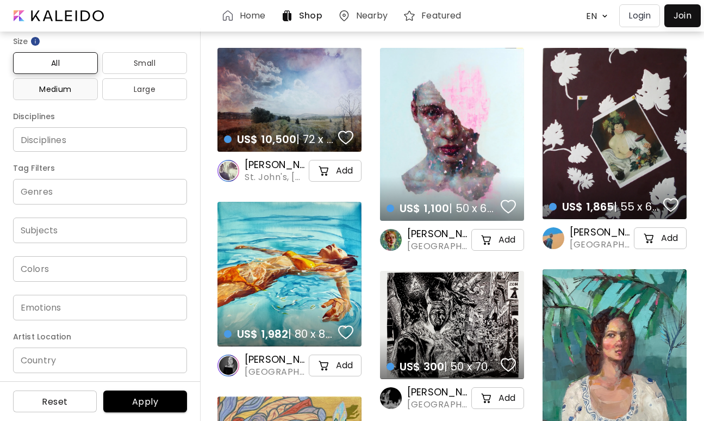
scroll to position [141, 0]
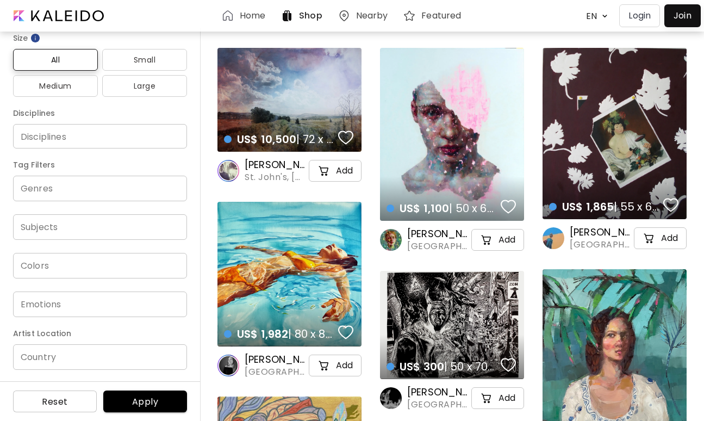
click at [247, 13] on h6 "Home" at bounding box center [253, 15] width 26 height 9
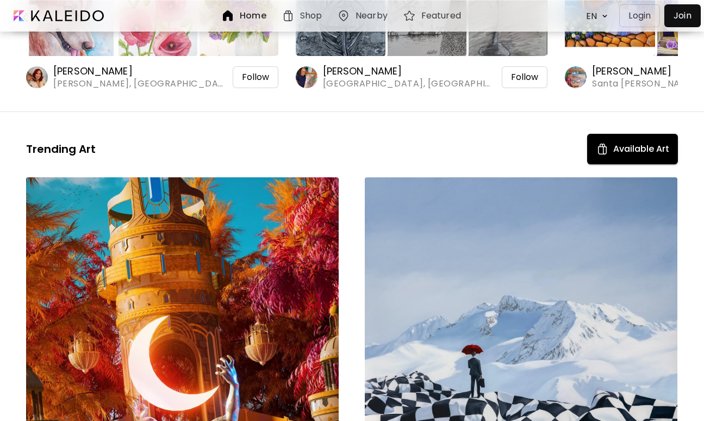
scroll to position [323, 0]
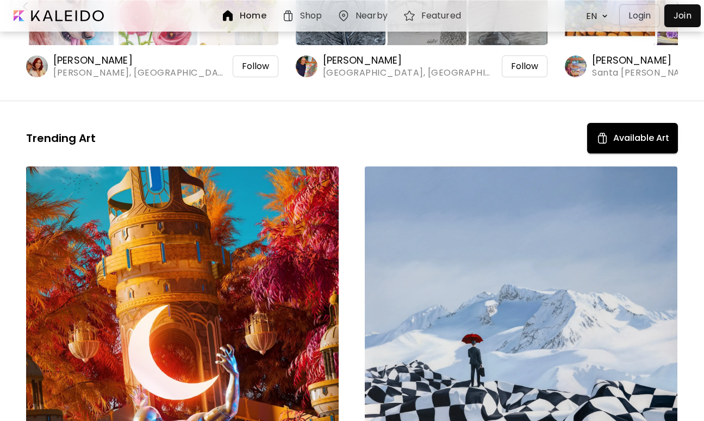
click at [422, 14] on h6 "Featured" at bounding box center [442, 15] width 40 height 9
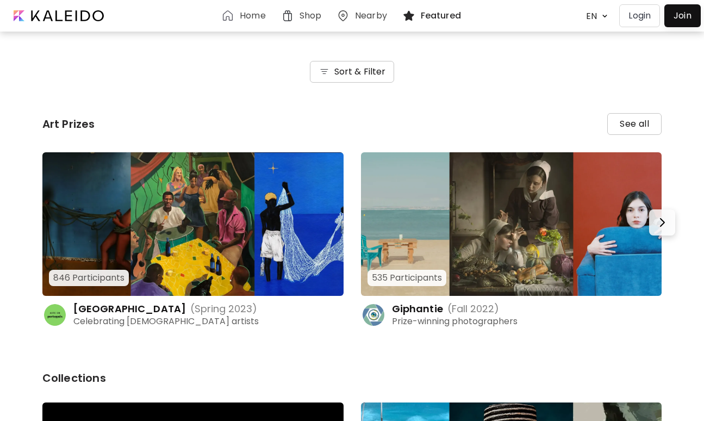
click at [344, 76] on h6 "Sort & Filter" at bounding box center [361, 71] width 52 height 13
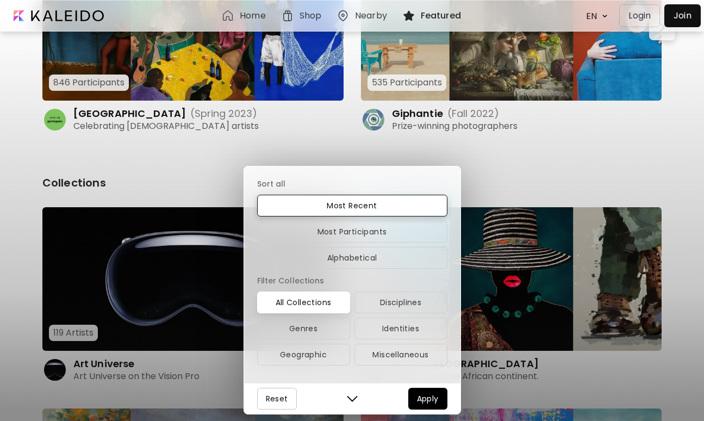
scroll to position [198, 0]
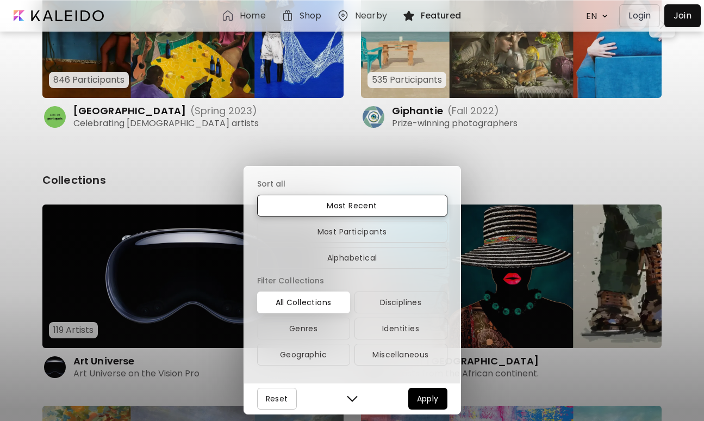
click at [276, 399] on span "Reset" at bounding box center [277, 398] width 22 height 13
click at [313, 124] on div "Sort all Most Recent Most Participants Alphabetical Filter Collections All Coll…" at bounding box center [352, 210] width 704 height 421
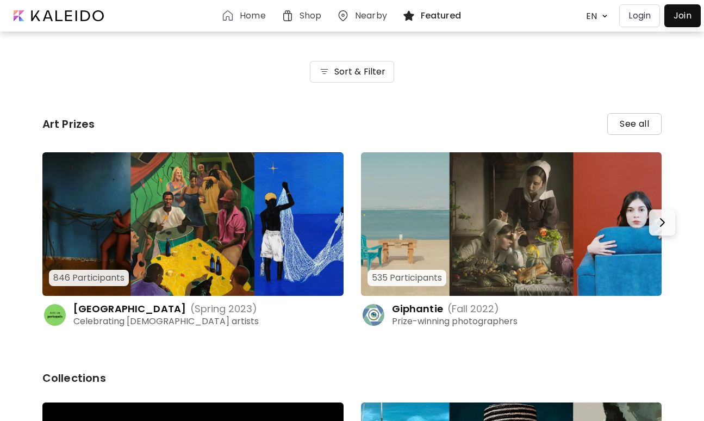
click at [595, 15] on body "Home Shop Nearby Featured EN ******* Login Join Loading... Pull down to refresh…" at bounding box center [352, 210] width 704 height 421
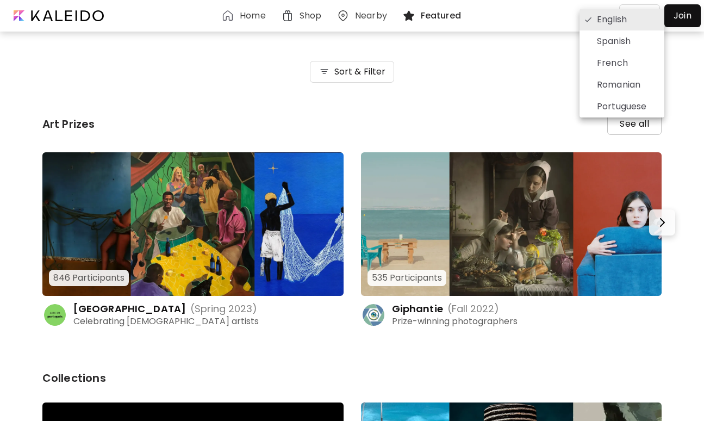
click at [595, 15] on li "English" at bounding box center [622, 20] width 85 height 22
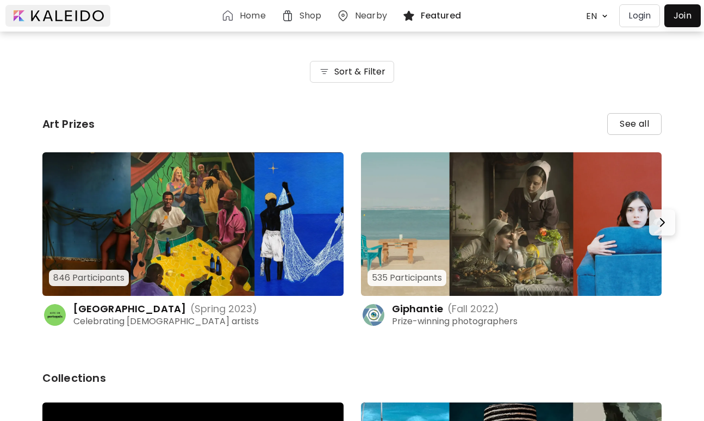
click at [76, 10] on div at bounding box center [57, 16] width 105 height 22
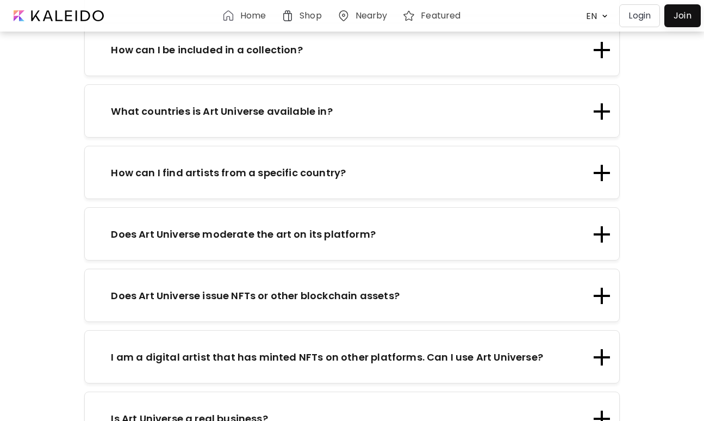
scroll to position [1705, 0]
click at [177, 289] on p "Does Art Universe issue NFTs or other blockchain assets?" at bounding box center [255, 296] width 288 height 15
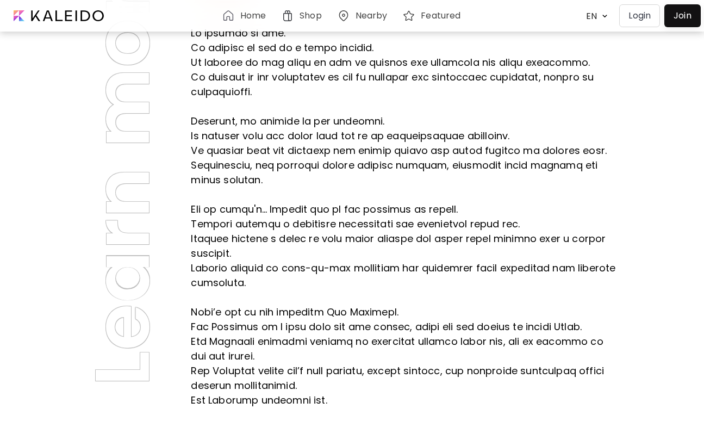
scroll to position [0, 0]
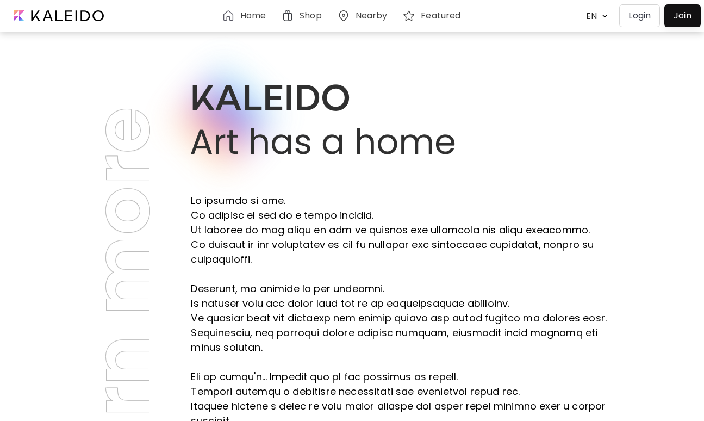
click at [241, 17] on h6 "Home" at bounding box center [253, 15] width 26 height 9
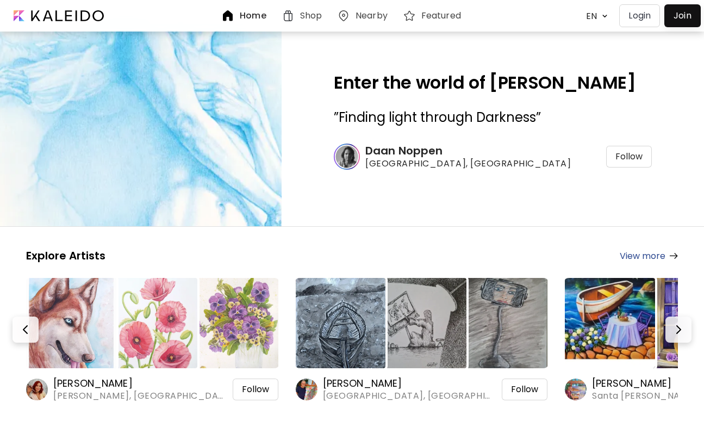
click at [634, 258] on link "View more" at bounding box center [649, 256] width 58 height 14
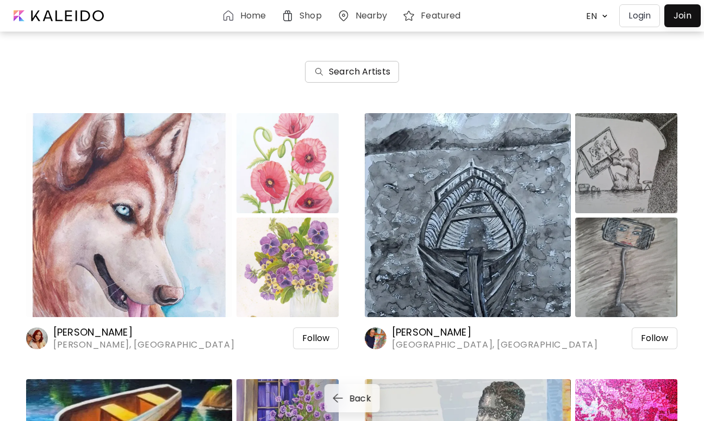
click at [346, 77] on h6 "Search Artists" at bounding box center [359, 71] width 61 height 13
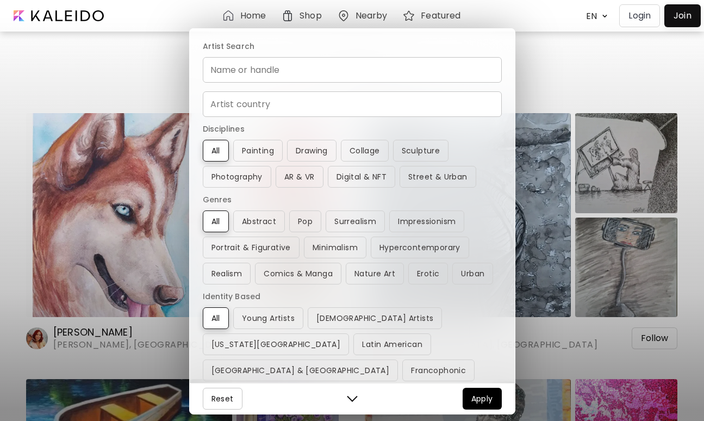
click at [282, 76] on input "Name or handle" at bounding box center [352, 70] width 299 height 26
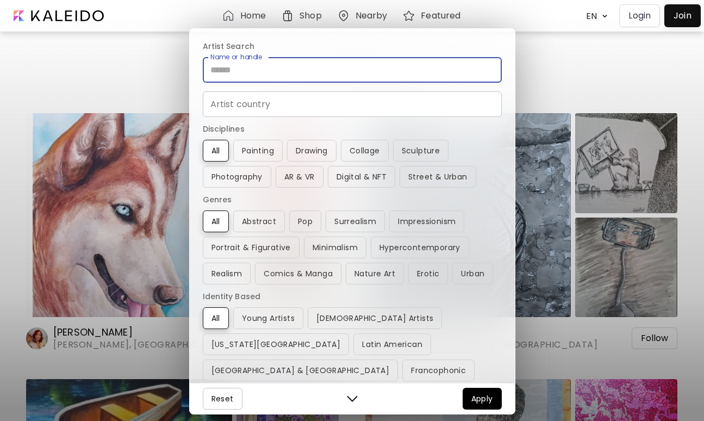
paste input "**********"
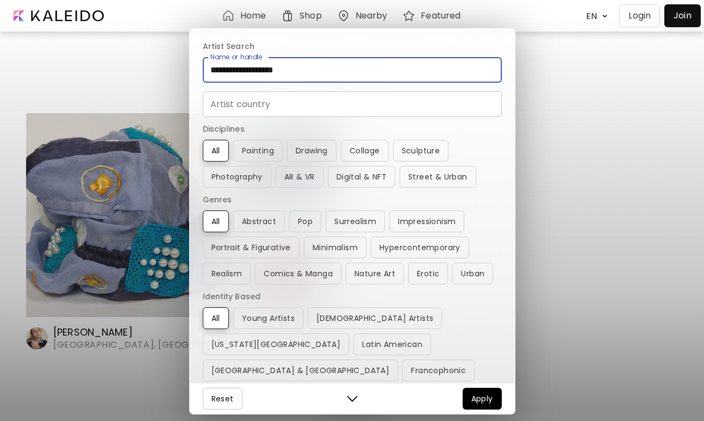
type input "**********"
click at [484, 399] on span "Apply" at bounding box center [483, 398] width 22 height 13
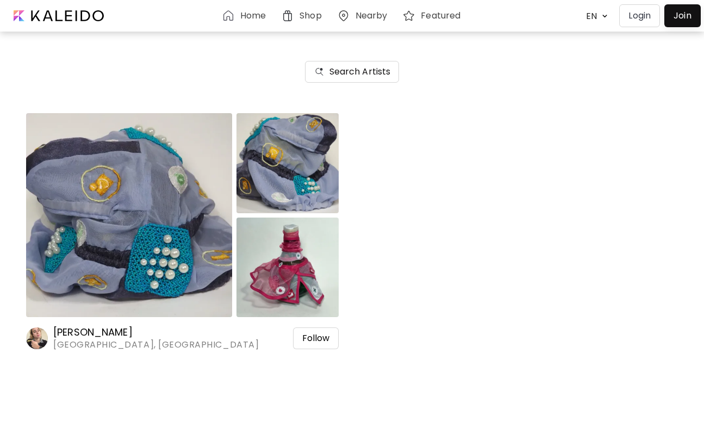
click at [156, 195] on img at bounding box center [129, 215] width 206 height 204
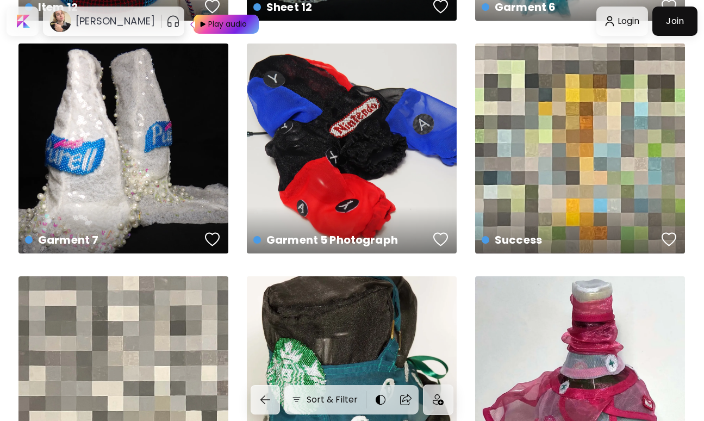
scroll to position [932, 0]
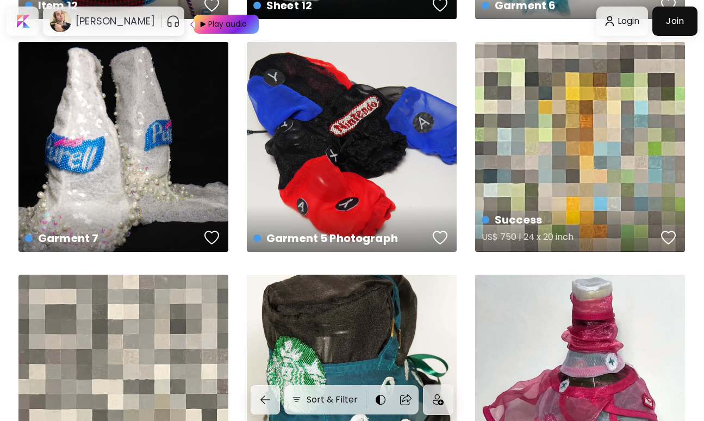
click at [551, 146] on div "Success US$ 750 | 24 x 20 inch" at bounding box center [580, 147] width 210 height 210
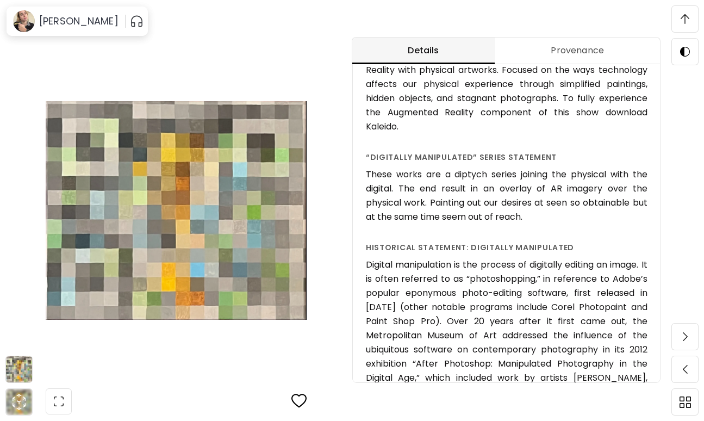
scroll to position [586, 0]
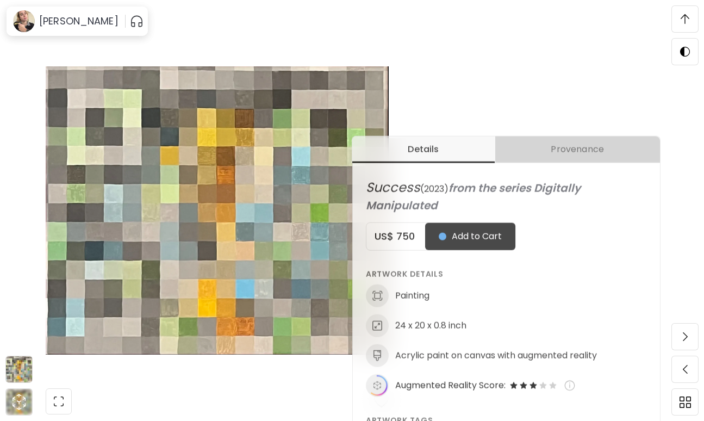
click at [537, 151] on span "Provenance" at bounding box center [578, 149] width 152 height 13
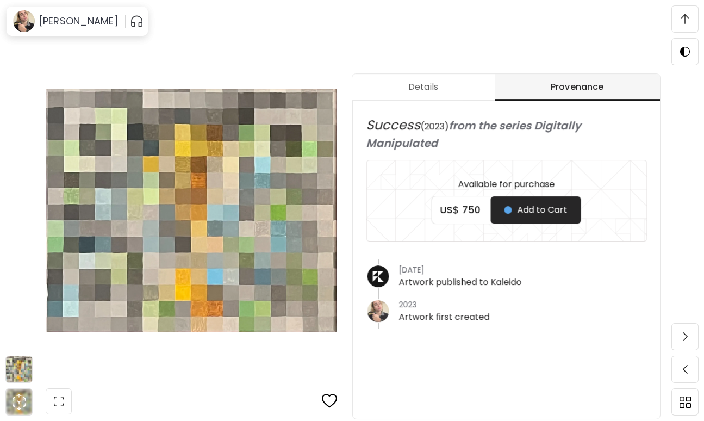
click at [459, 91] on span "Details" at bounding box center [423, 87] width 129 height 13
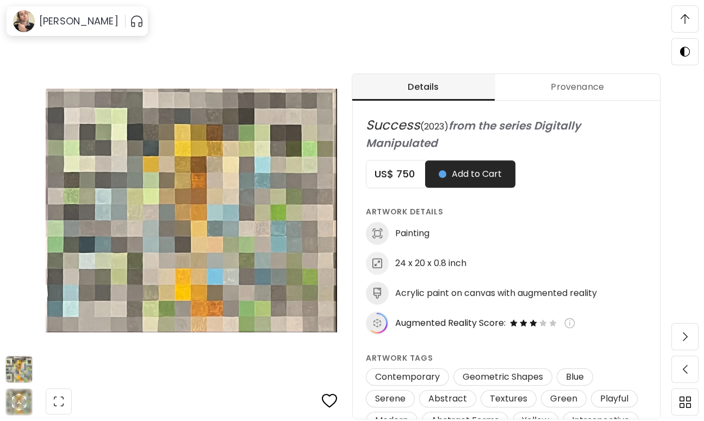
click at [172, 213] on img at bounding box center [192, 210] width 292 height 343
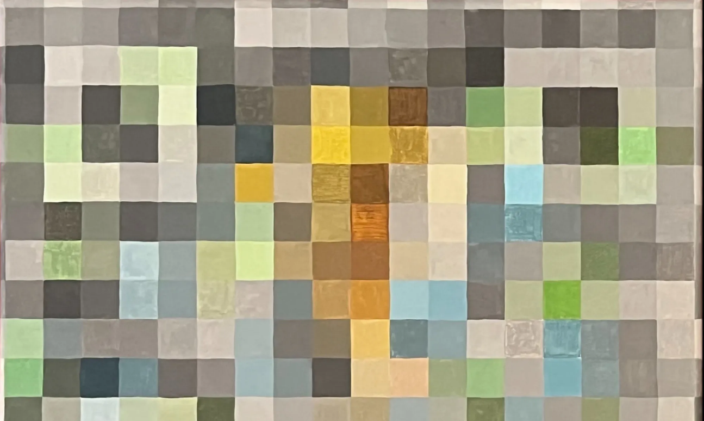
click at [217, 283] on img at bounding box center [352, 295] width 704 height 590
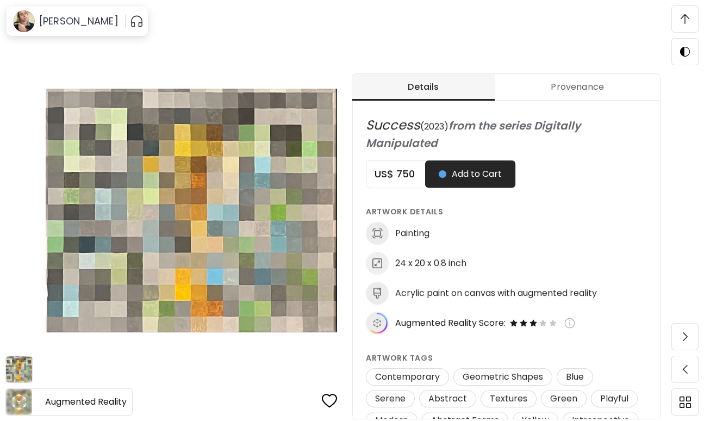
click at [20, 401] on icon "animation" at bounding box center [19, 402] width 4 height 4
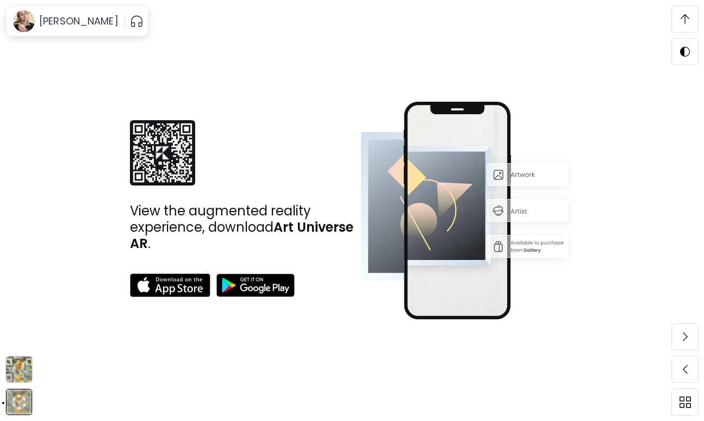
click at [682, 19] on img at bounding box center [685, 19] width 9 height 10
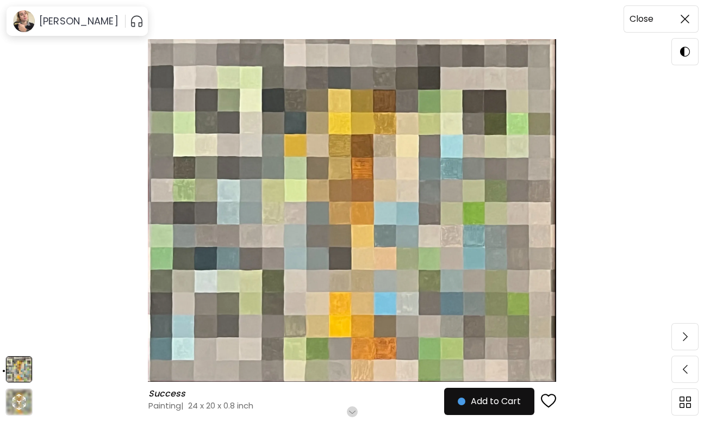
click at [682, 19] on img at bounding box center [685, 19] width 9 height 9
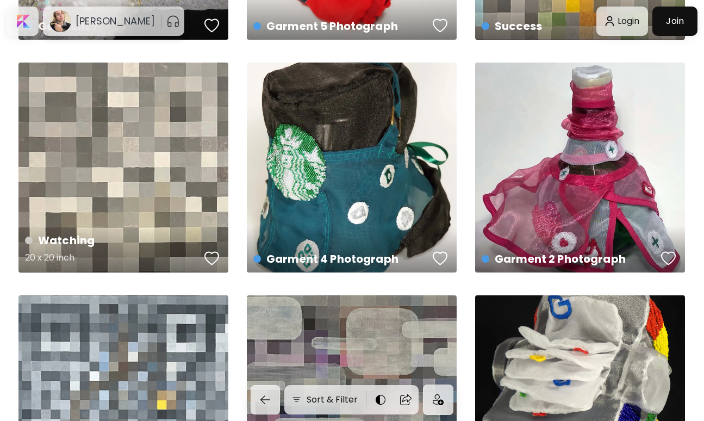
click at [123, 175] on div "Watching 20 x 20 inch" at bounding box center [123, 168] width 210 height 210
